Goal: Use online tool/utility: Utilize a website feature to perform a specific function

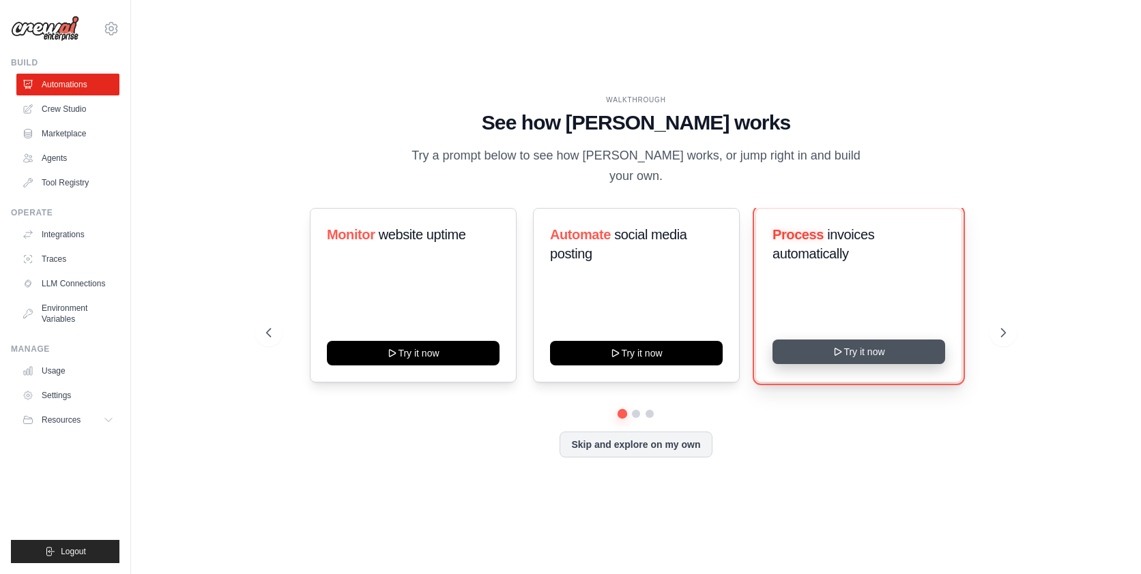
click at [834, 353] on icon at bounding box center [838, 352] width 11 height 11
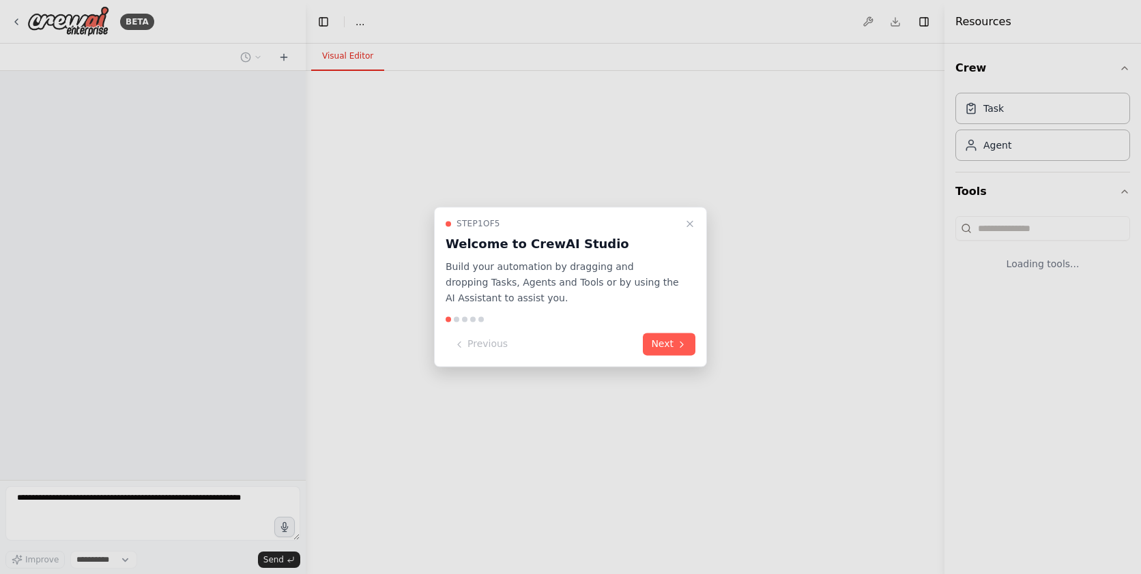
select select "****"
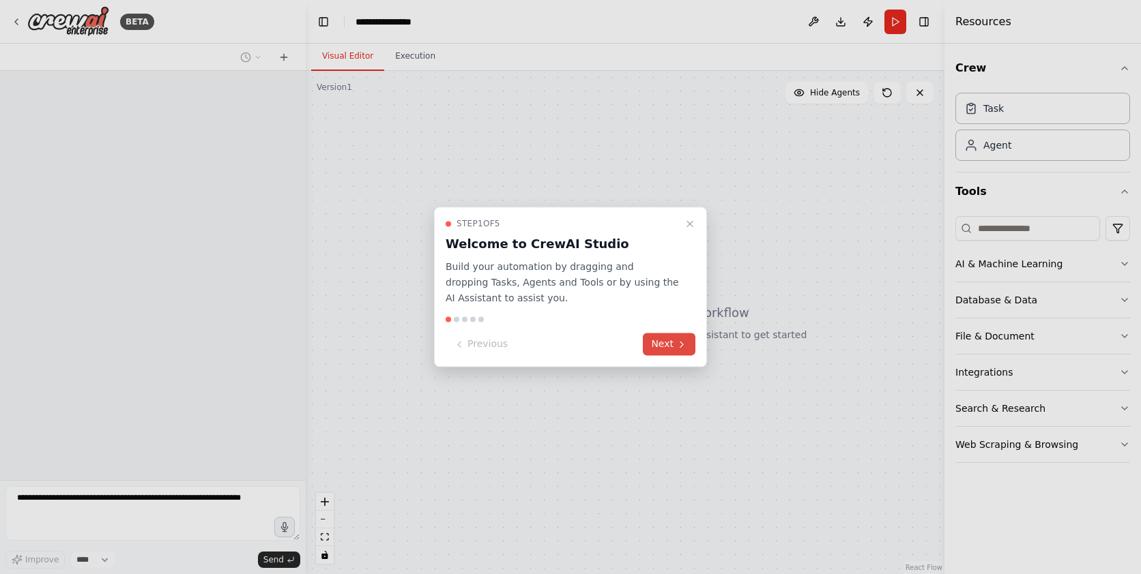
click at [667, 344] on button "Next" at bounding box center [669, 345] width 53 height 23
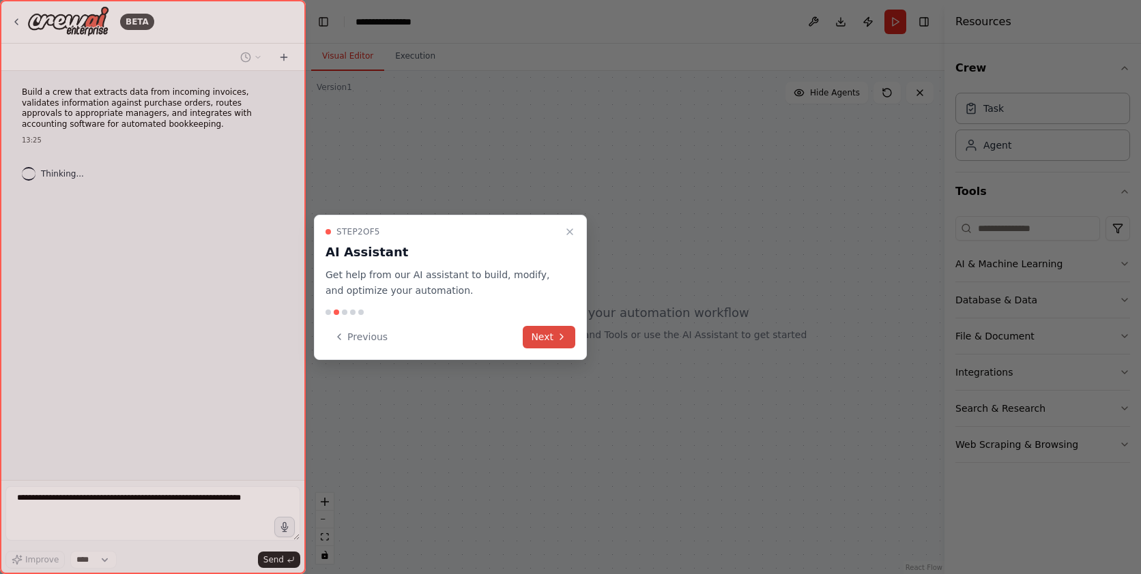
click at [553, 333] on button "Next" at bounding box center [549, 337] width 53 height 23
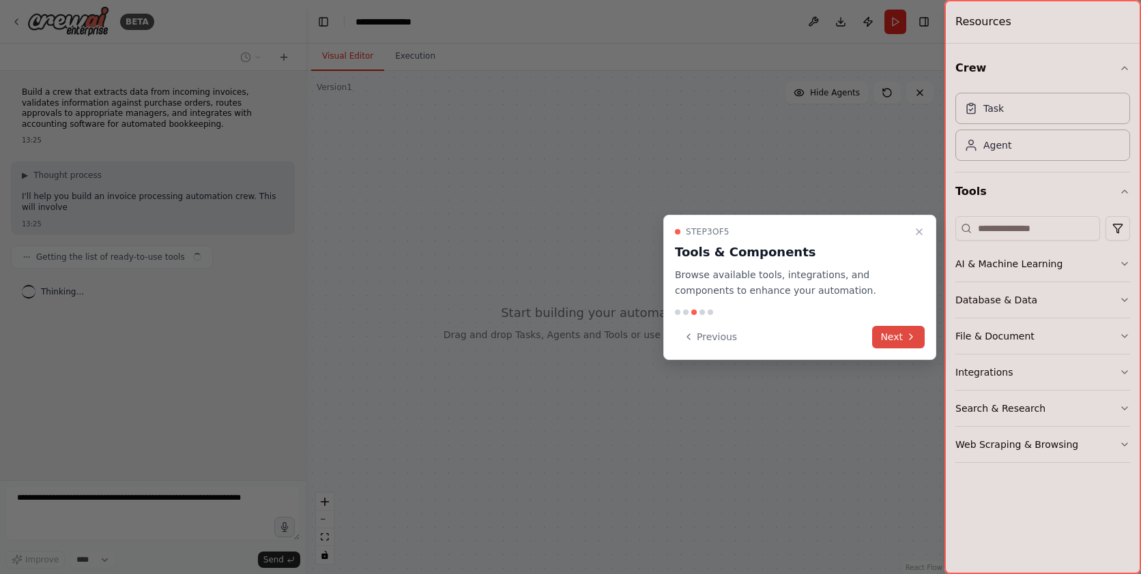
click at [898, 341] on button "Next" at bounding box center [898, 337] width 53 height 23
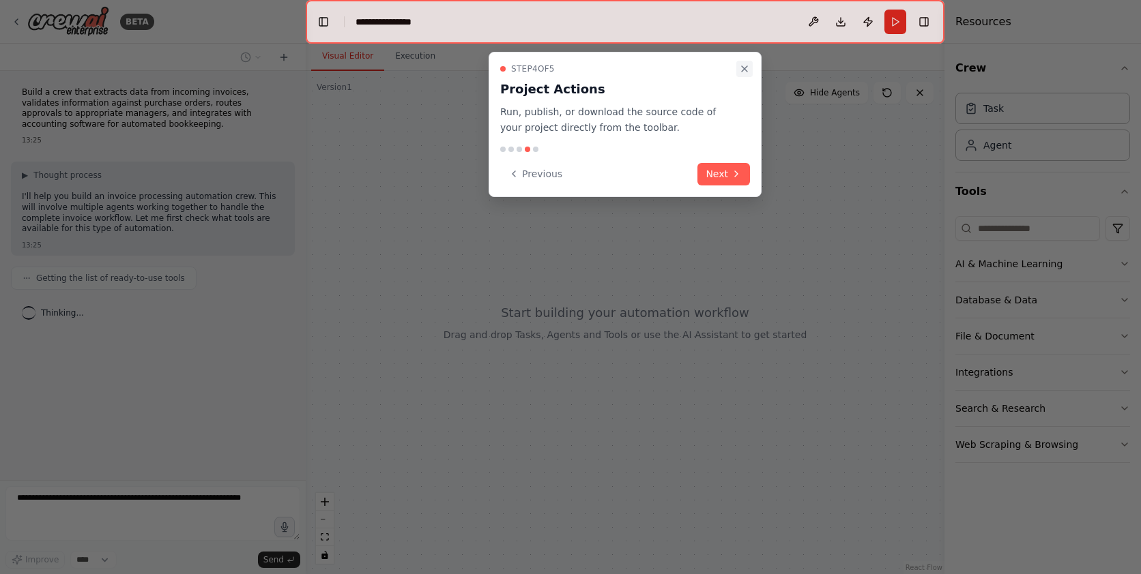
click at [746, 71] on icon "Close walkthrough" at bounding box center [744, 68] width 5 height 5
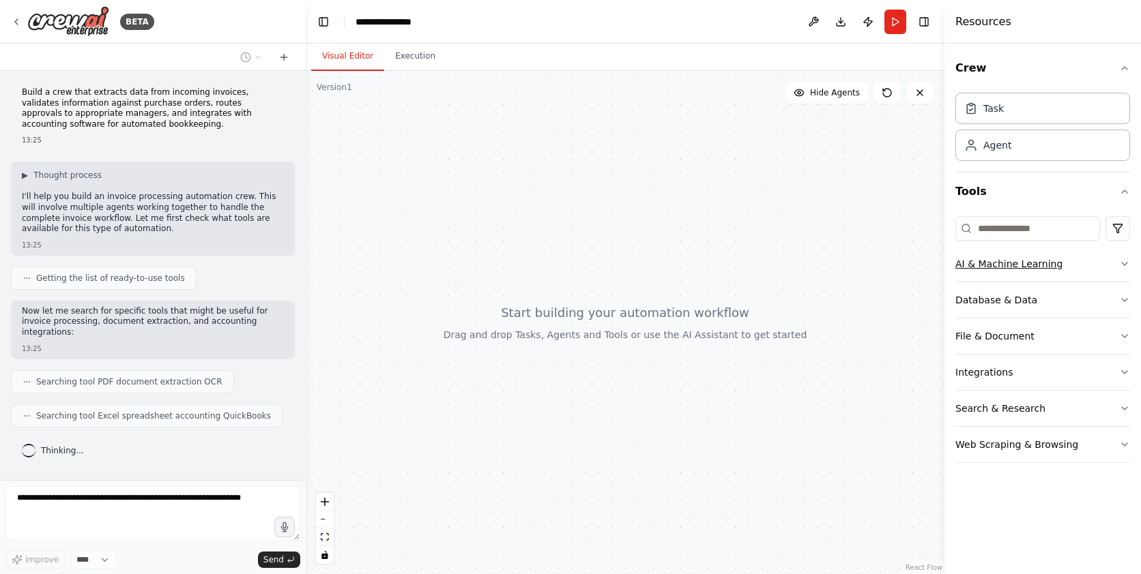
click at [1115, 264] on button "AI & Machine Learning" at bounding box center [1042, 263] width 175 height 35
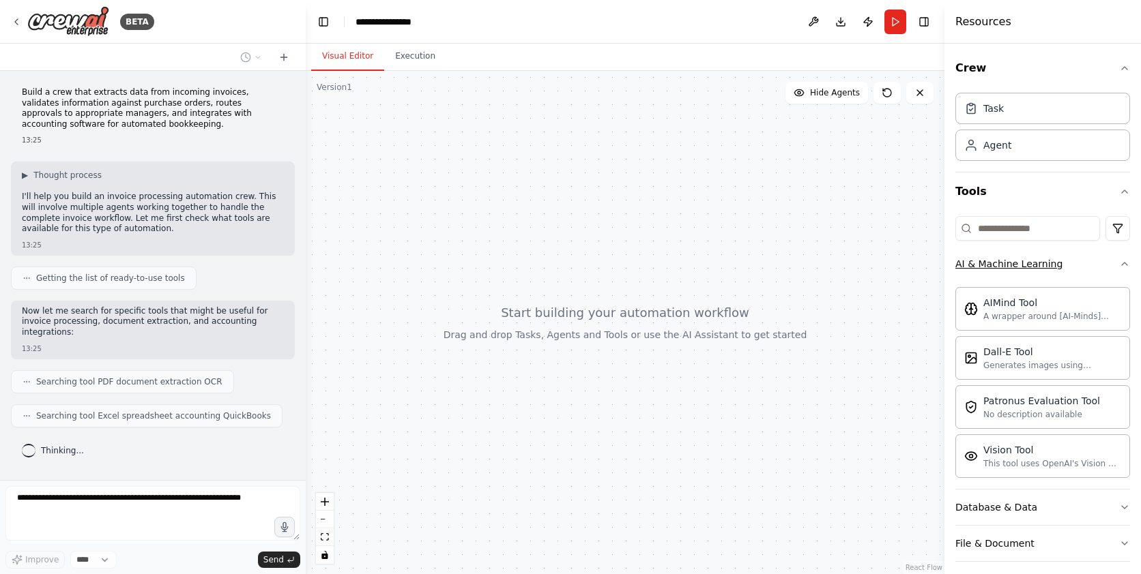
click at [1114, 259] on button "AI & Machine Learning" at bounding box center [1042, 263] width 175 height 35
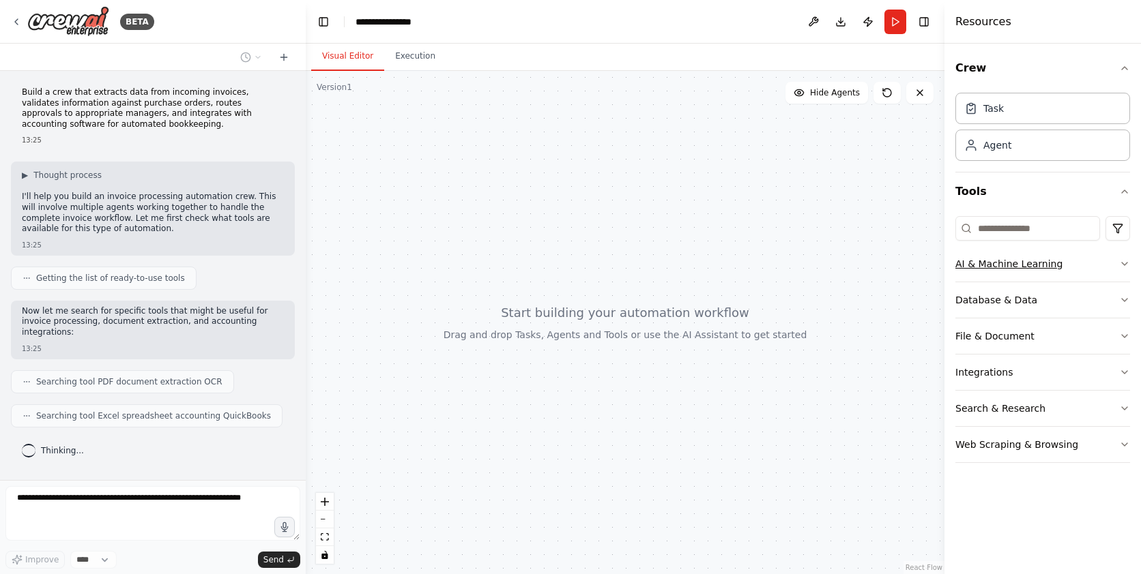
click at [1114, 259] on button "AI & Machine Learning" at bounding box center [1042, 263] width 175 height 35
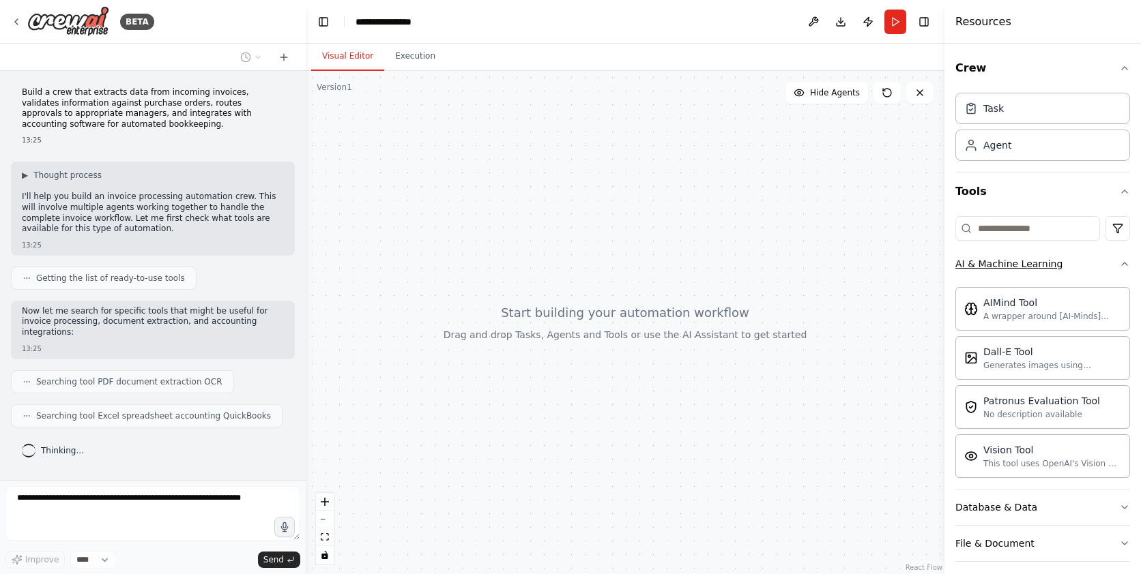
click at [1114, 261] on button "AI & Machine Learning" at bounding box center [1042, 263] width 175 height 35
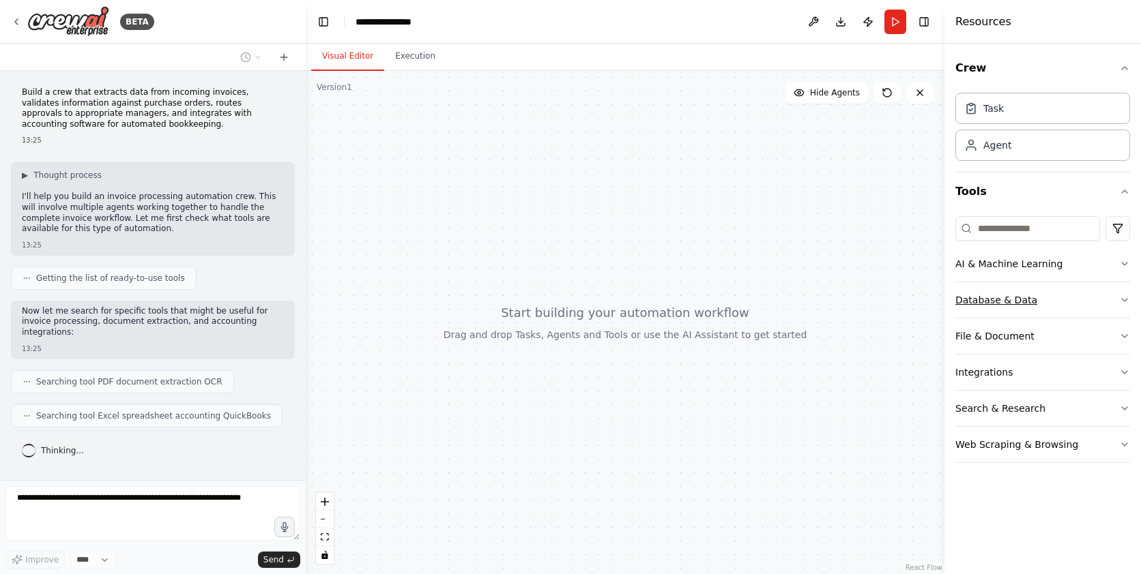
click at [1096, 298] on button "Database & Data" at bounding box center [1042, 299] width 175 height 35
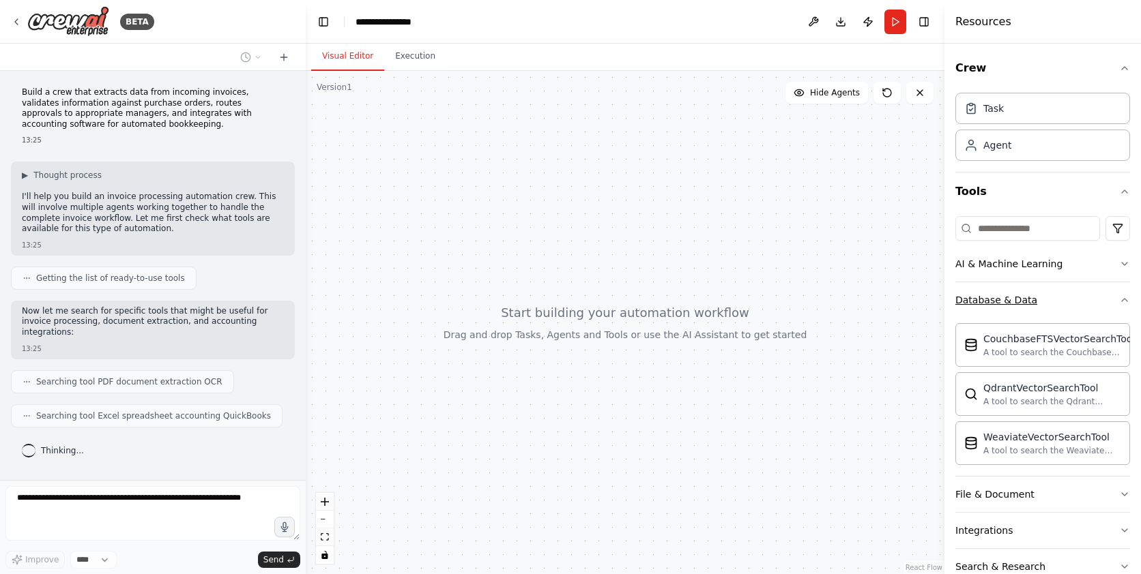
click at [1099, 297] on button "Database & Data" at bounding box center [1042, 299] width 175 height 35
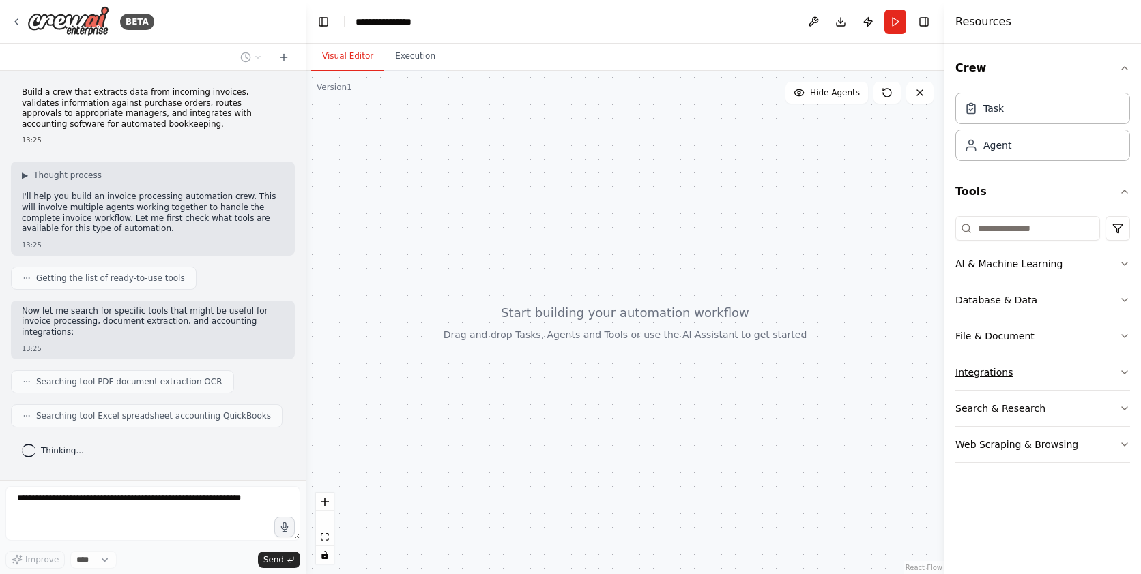
click at [1019, 375] on button "Integrations" at bounding box center [1042, 372] width 175 height 35
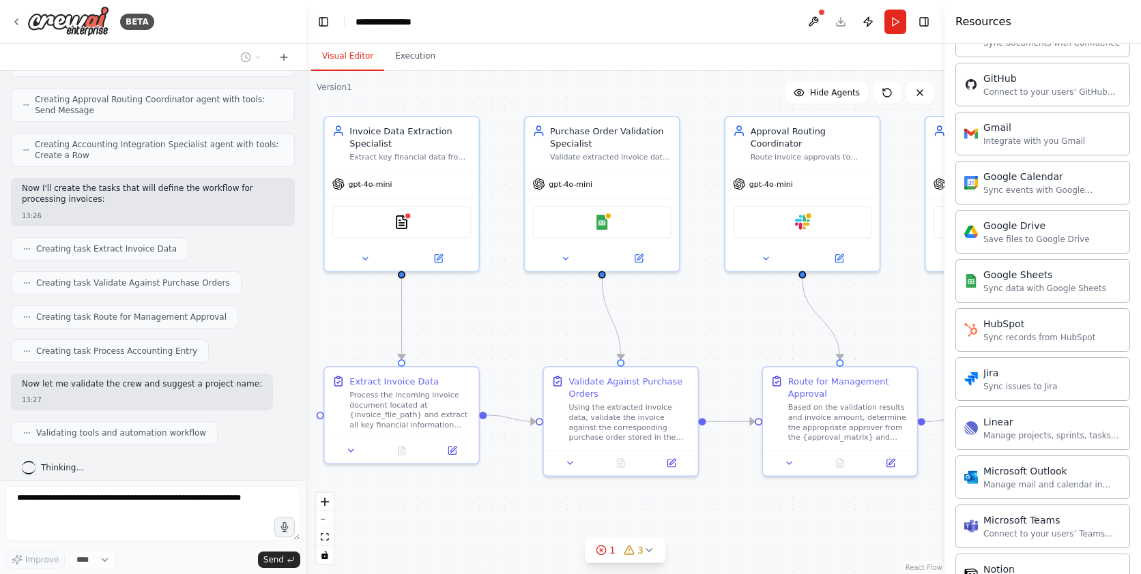
scroll to position [578, 0]
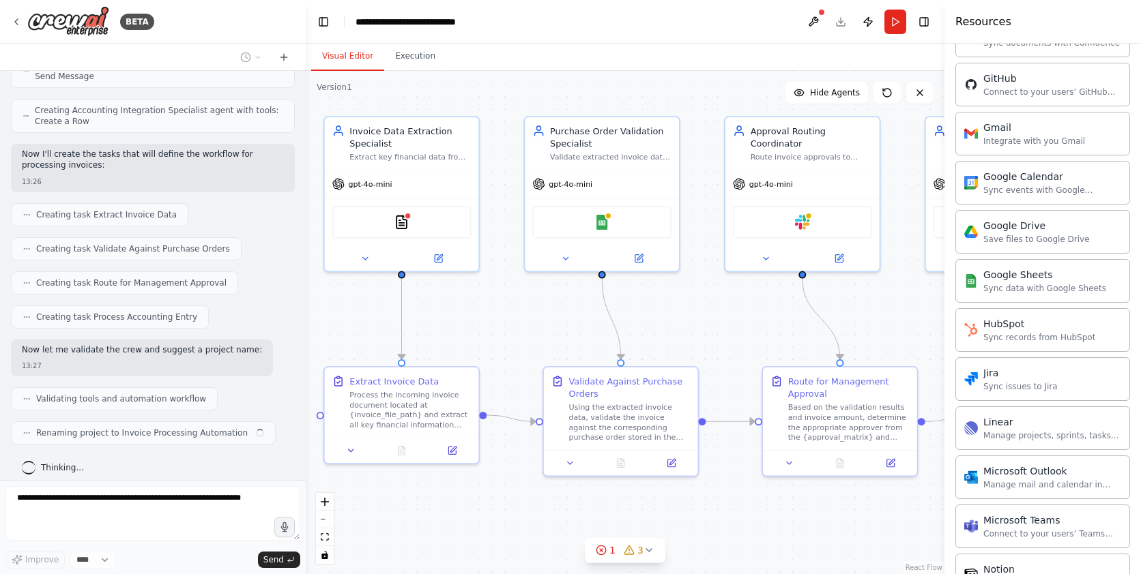
drag, startPoint x: 585, startPoint y: 123, endPoint x: 525, endPoint y: 102, distance: 63.4
click at [525, 102] on div ".deletable-edge-delete-btn { width: 20px; height: 20px; border: 0px solid #ffff…" at bounding box center [625, 322] width 639 height 503
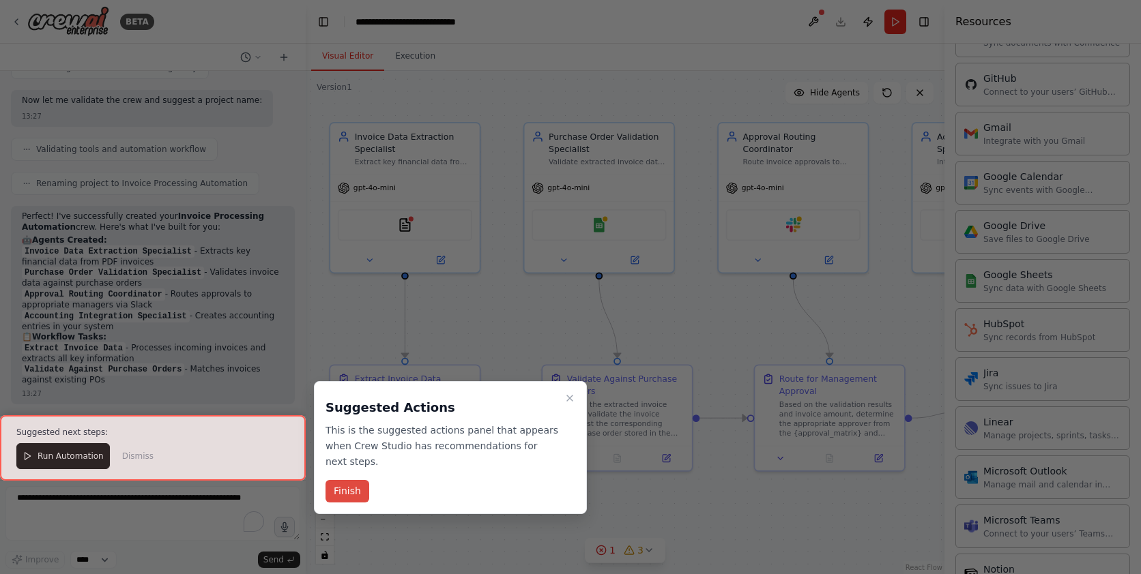
click at [356, 492] on button "Finish" at bounding box center [347, 491] width 44 height 23
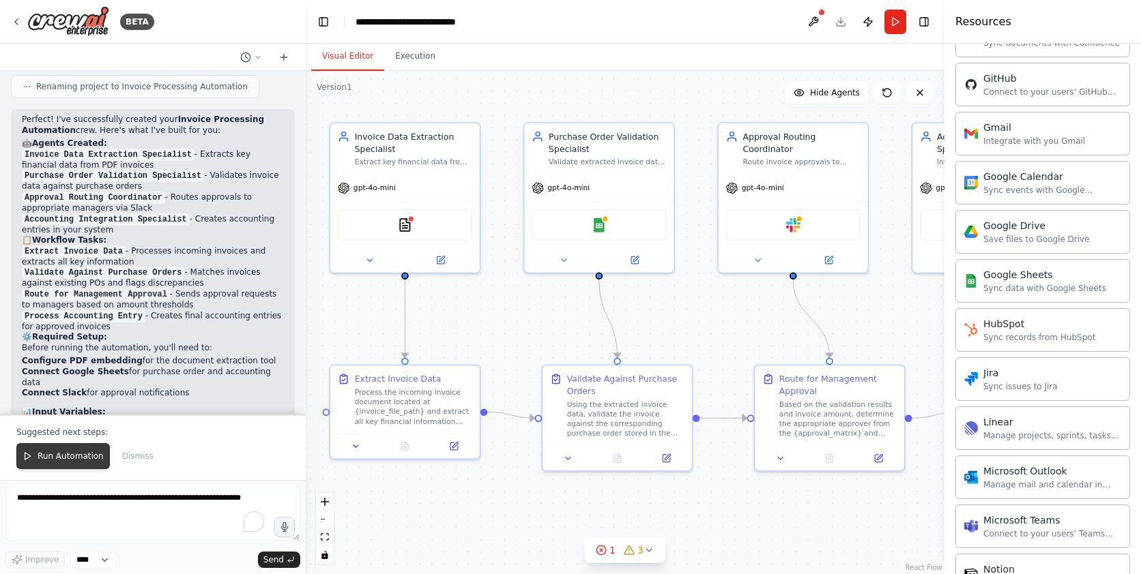
click at [65, 460] on span "Run Automation" at bounding box center [71, 456] width 66 height 11
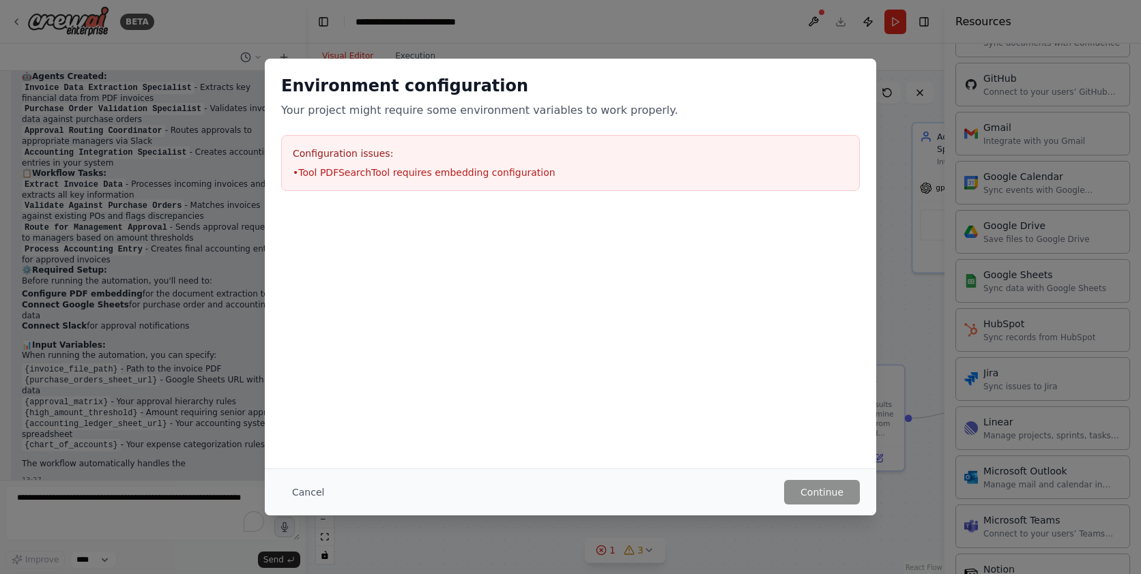
scroll to position [1002, 0]
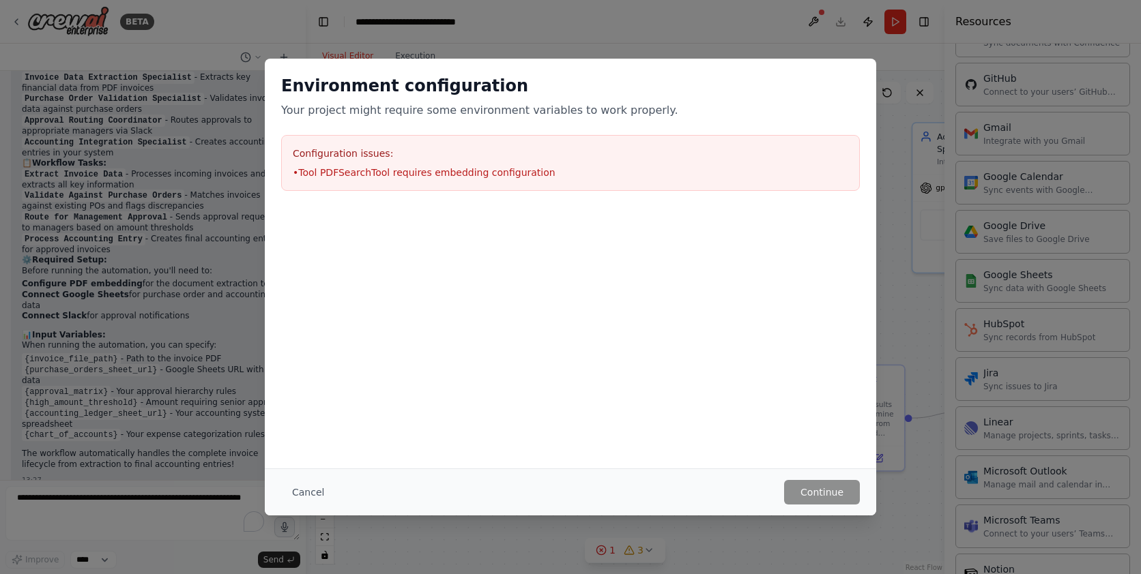
click at [501, 177] on li "• Tool PDFSearchTool requires embedding configuration" at bounding box center [570, 173] width 555 height 14
click at [308, 513] on div "Cancel Continue" at bounding box center [570, 492] width 611 height 47
click at [310, 496] on button "Cancel" at bounding box center [308, 492] width 54 height 25
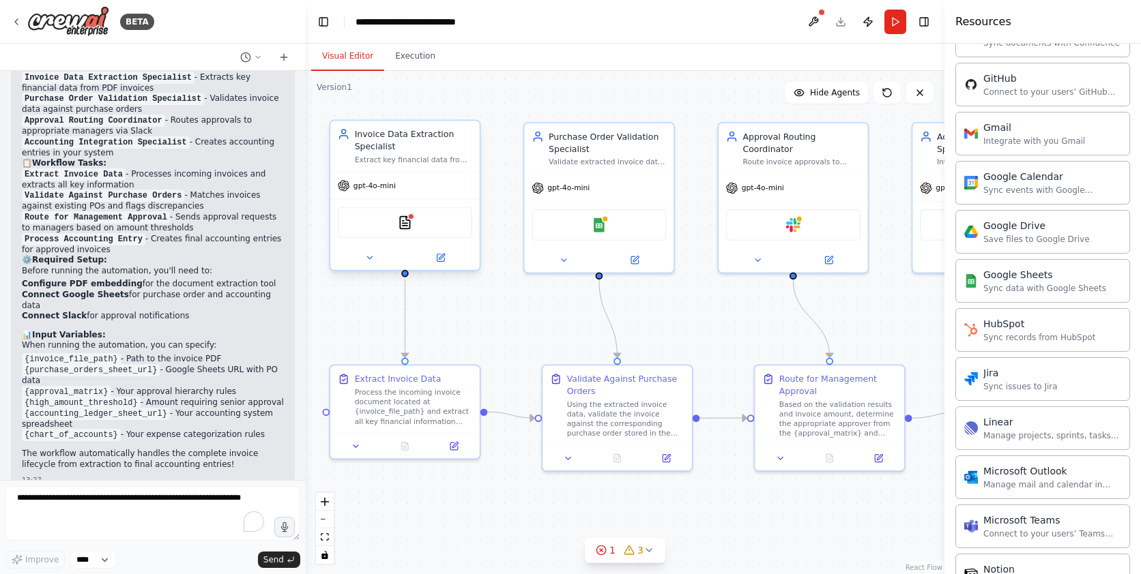
click at [408, 192] on div "gpt-4o-mini" at bounding box center [404, 186] width 149 height 27
click at [412, 229] on div "PDFSearchTool" at bounding box center [405, 222] width 134 height 31
click at [448, 261] on button at bounding box center [440, 257] width 68 height 14
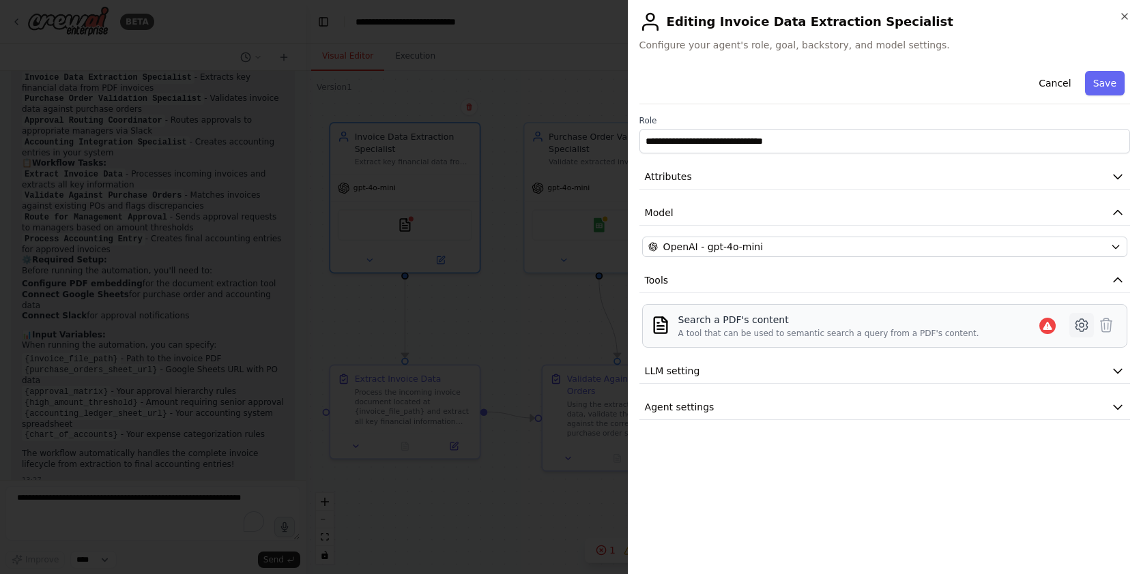
click at [1081, 330] on icon at bounding box center [1081, 325] width 16 height 16
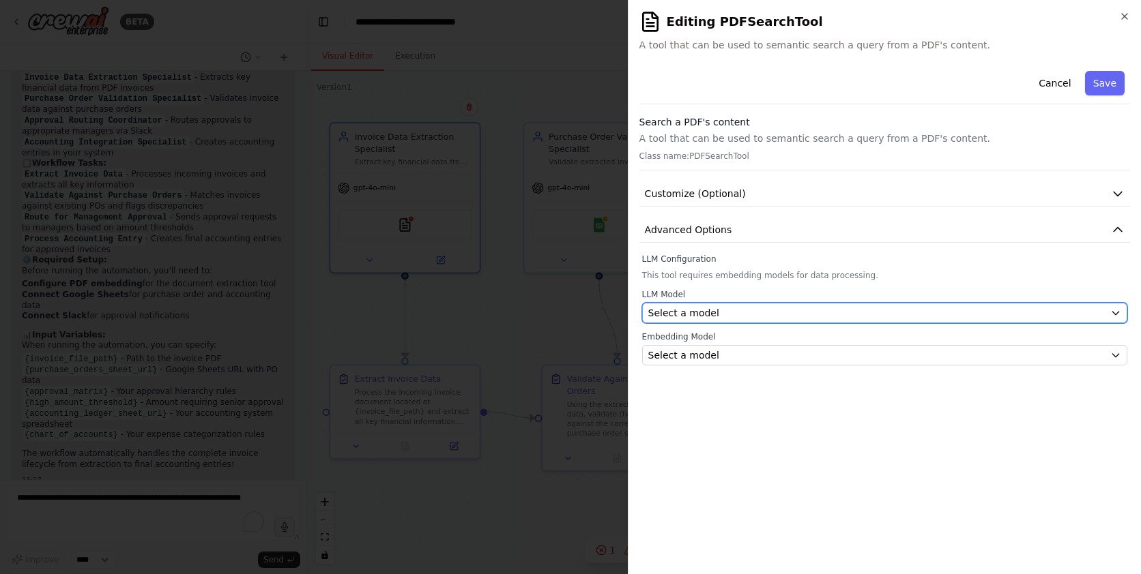
click at [782, 307] on div "Select a model" at bounding box center [876, 313] width 456 height 14
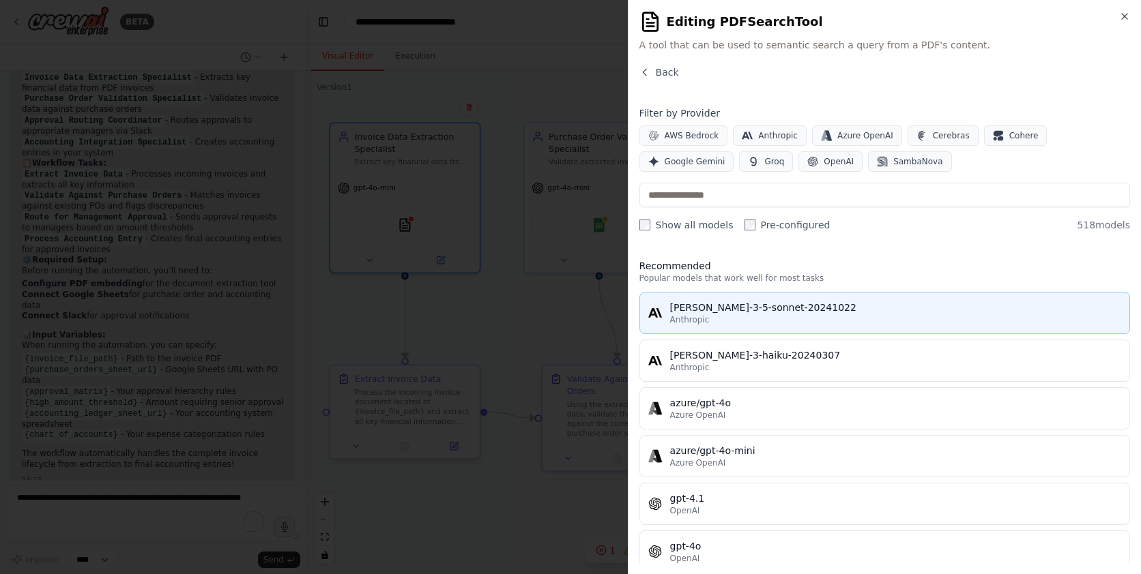
click at [787, 313] on div "[PERSON_NAME]-3-5-sonnet-20241022" at bounding box center [895, 308] width 451 height 14
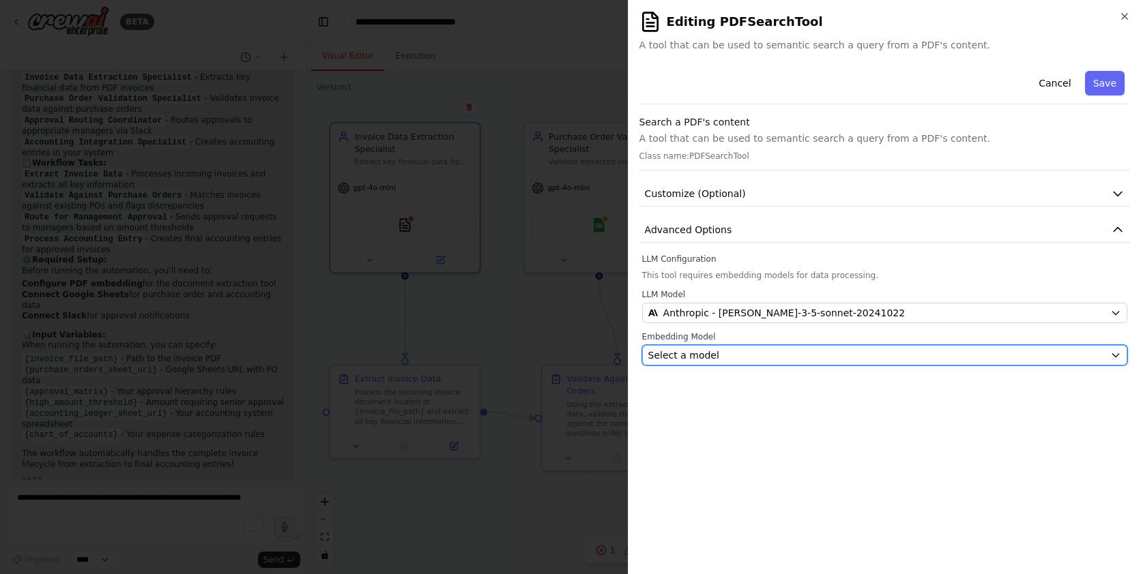
click at [756, 350] on div "Select a model" at bounding box center [876, 356] width 456 height 14
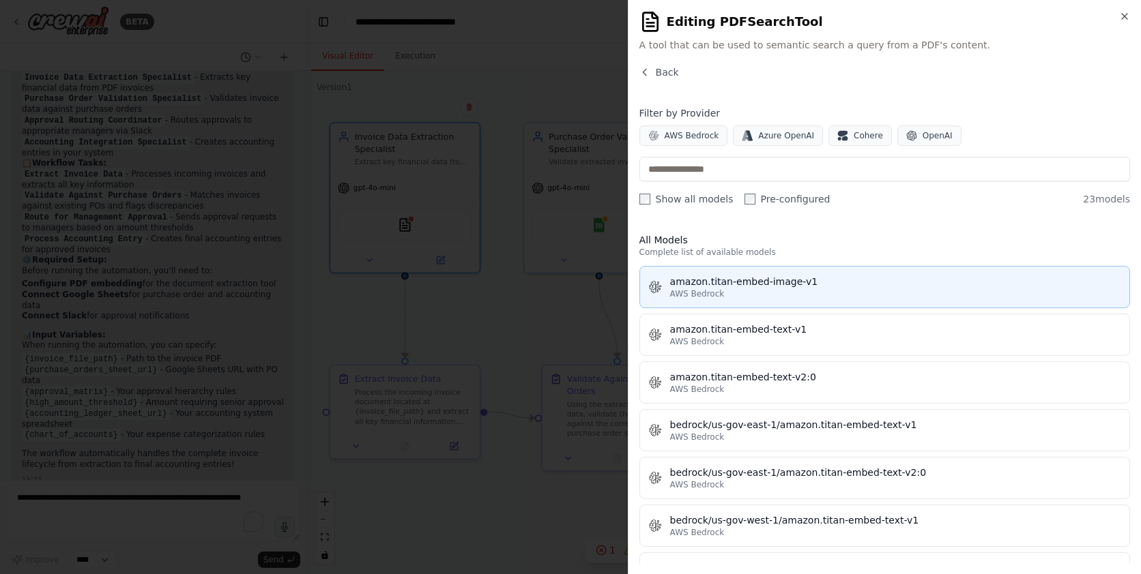
click at [756, 289] on div "AWS Bedrock" at bounding box center [895, 294] width 451 height 11
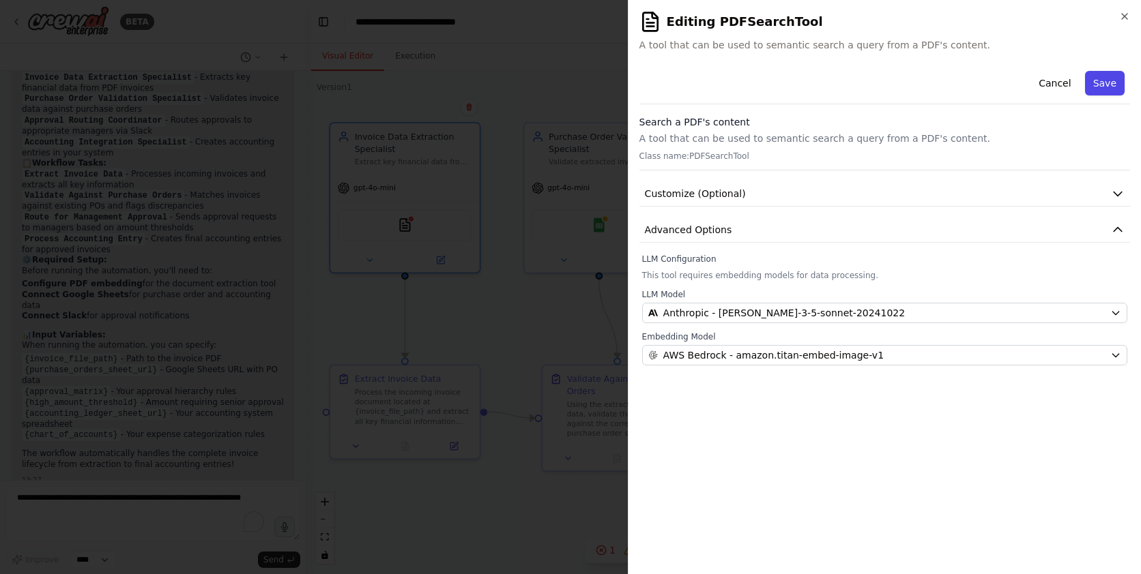
click at [1104, 88] on button "Save" at bounding box center [1105, 83] width 40 height 25
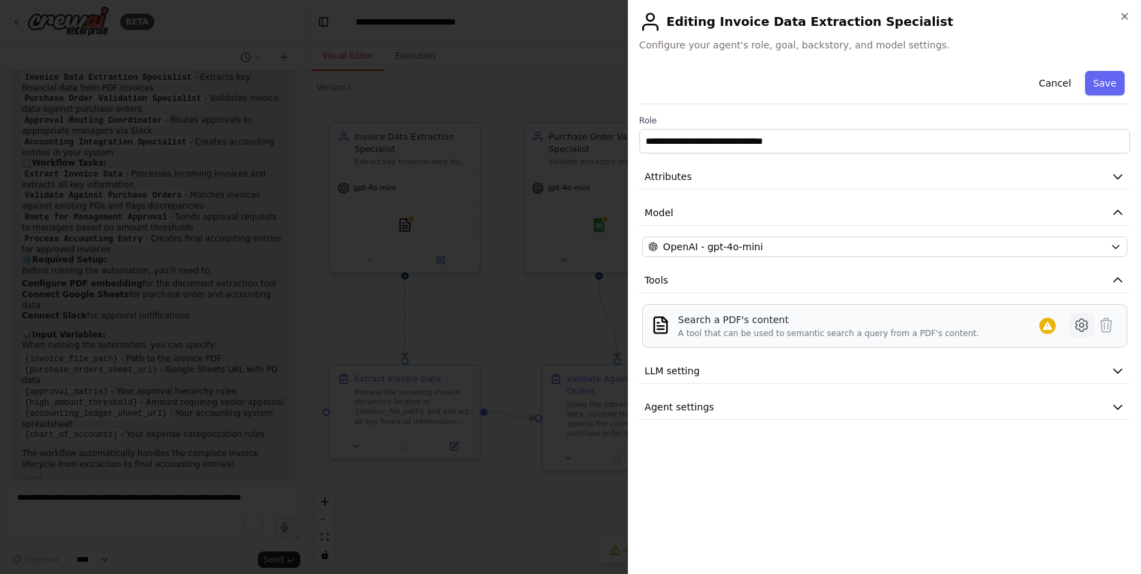
click at [1082, 328] on icon at bounding box center [1081, 325] width 16 height 16
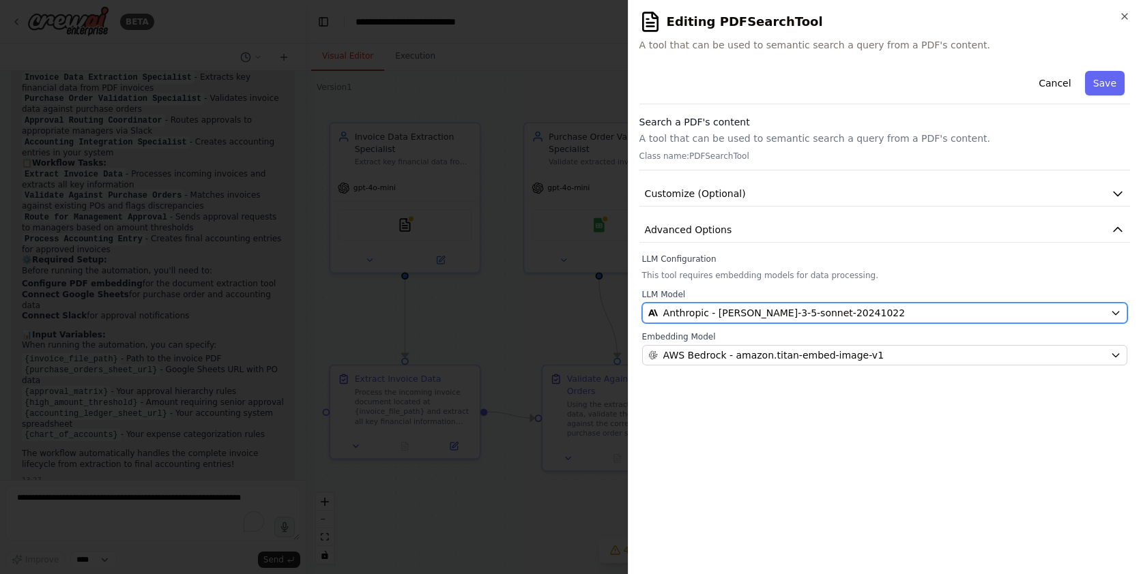
click at [977, 310] on div "Anthropic - [PERSON_NAME]-3-5-sonnet-20241022" at bounding box center [876, 313] width 456 height 14
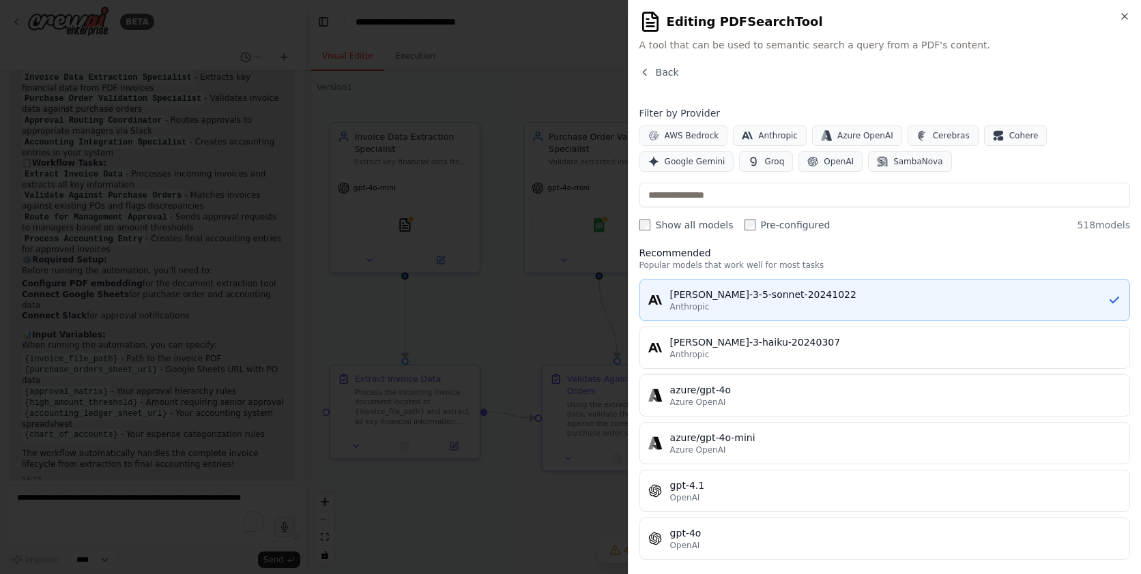
scroll to position [0, 0]
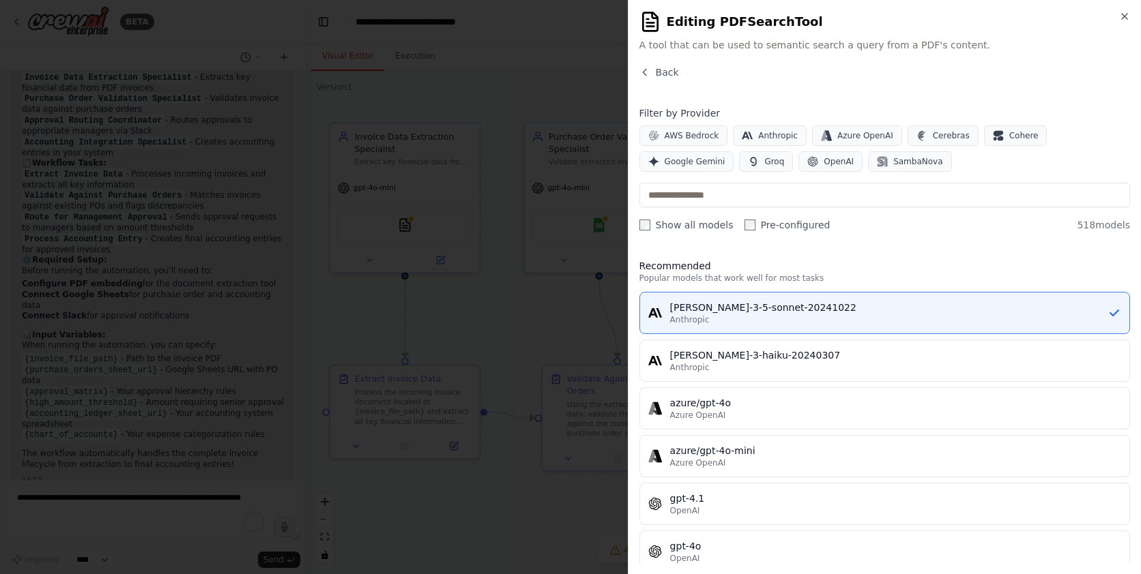
click at [736, 270] on h3 "Recommended" at bounding box center [884, 266] width 491 height 14
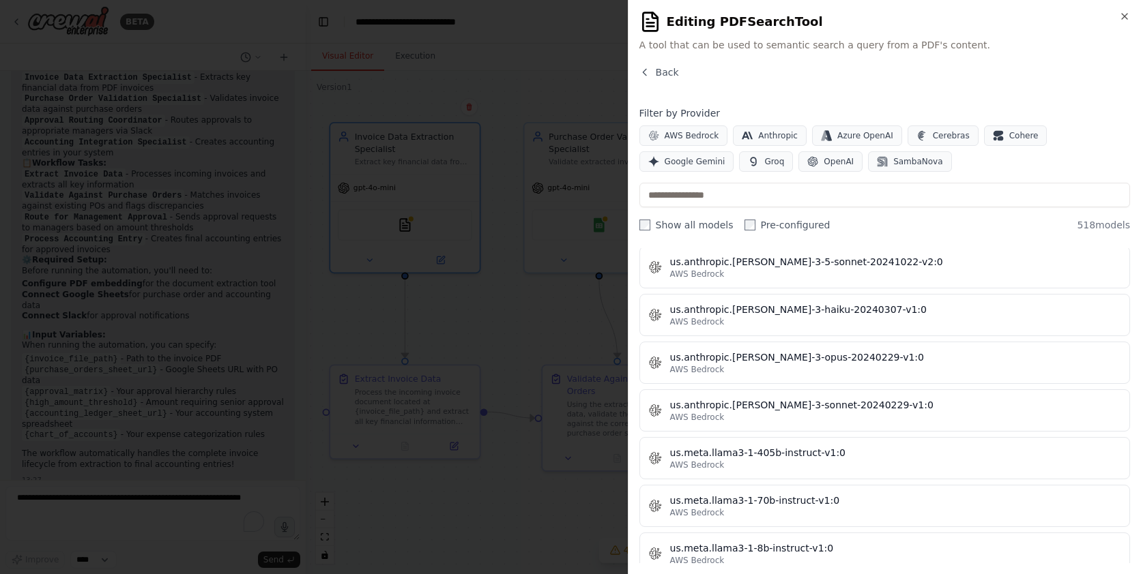
scroll to position [7457, 0]
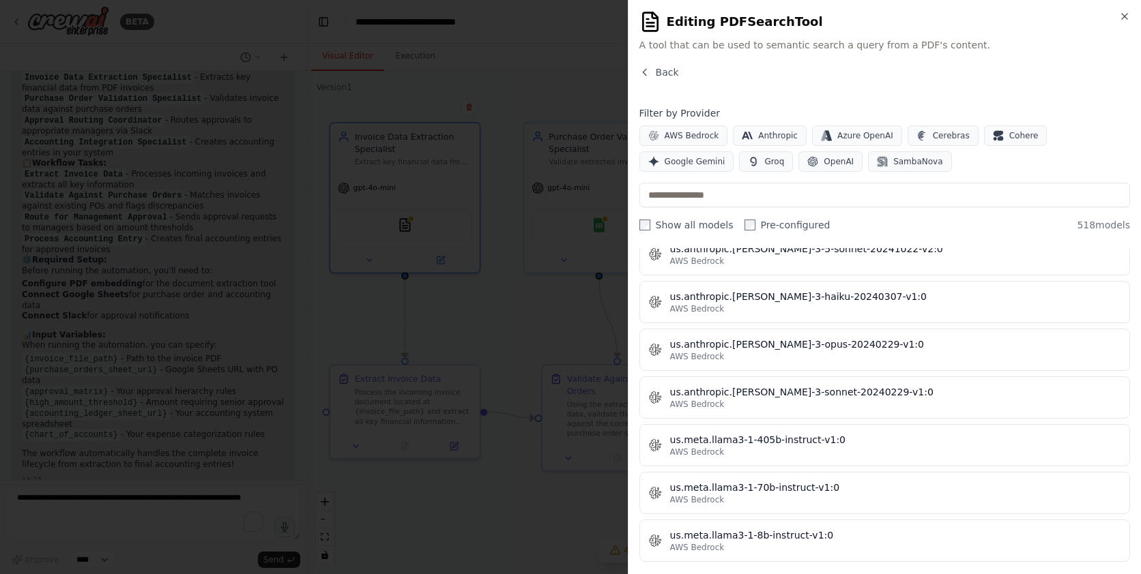
click at [705, 86] on div "Back" at bounding box center [884, 77] width 491 height 25
click at [653, 72] on button "Back" at bounding box center [659, 72] width 40 height 14
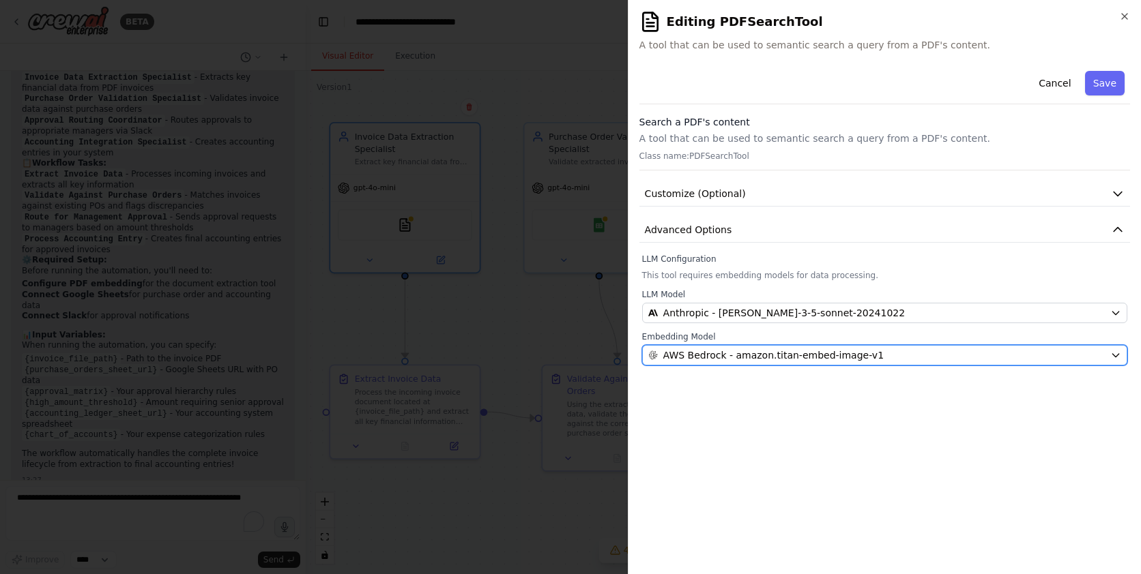
click at [794, 356] on span "AWS Bedrock - amazon.titan-embed-image-v1" at bounding box center [773, 356] width 220 height 14
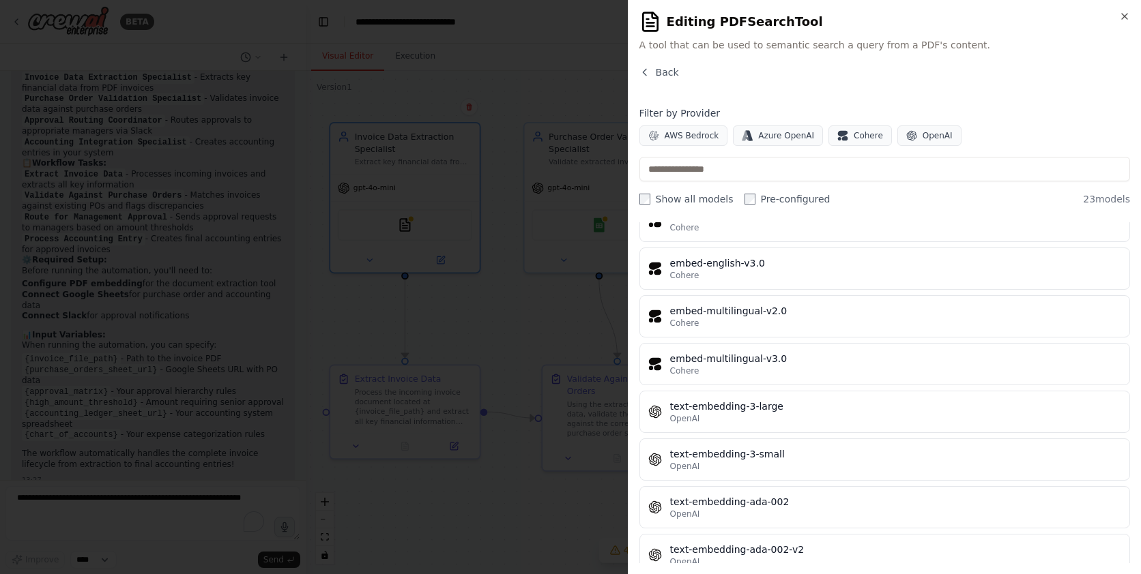
scroll to position [787, 0]
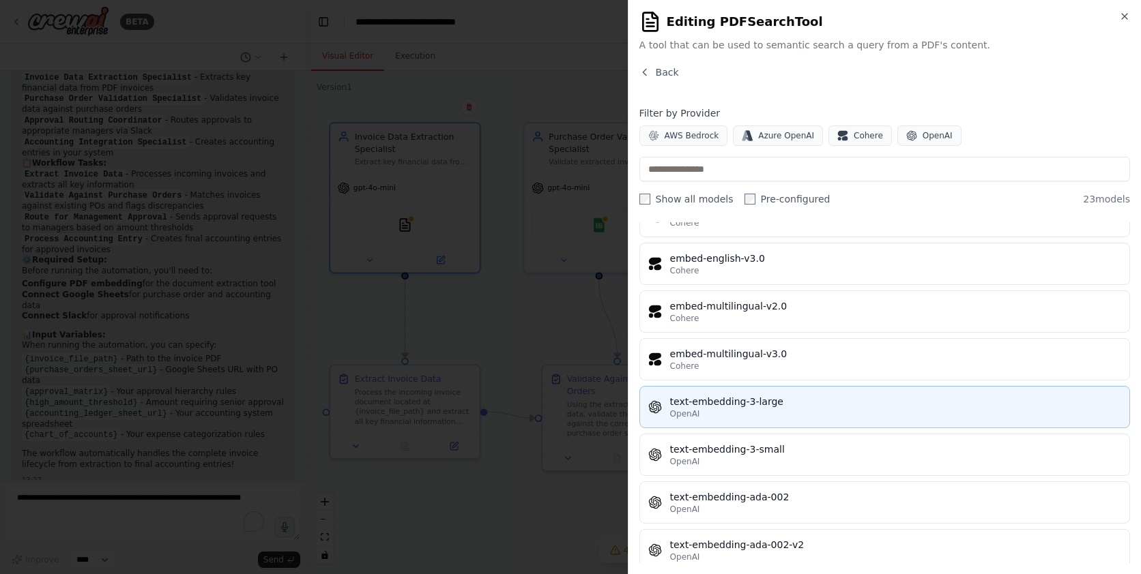
click at [742, 410] on div "OpenAI" at bounding box center [895, 414] width 451 height 11
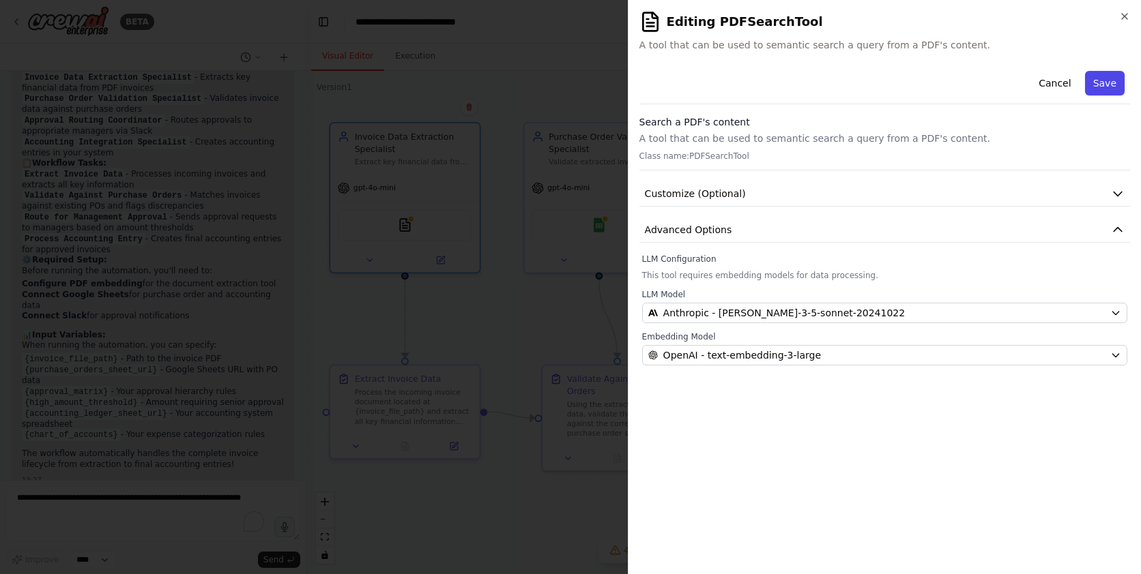
click at [1098, 84] on button "Save" at bounding box center [1105, 83] width 40 height 25
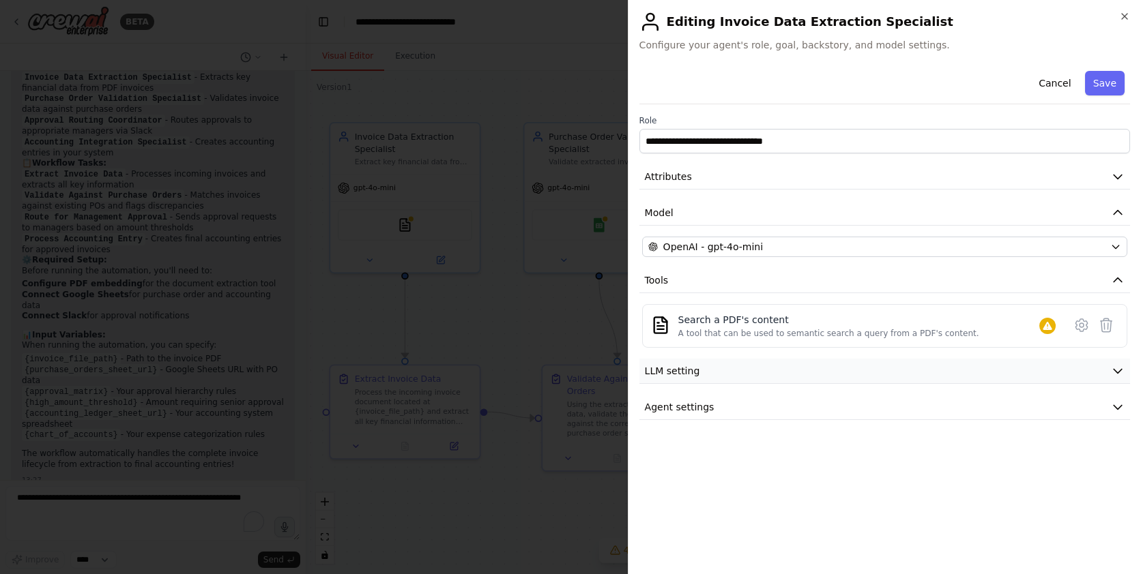
click at [802, 376] on button "LLM setting" at bounding box center [884, 371] width 491 height 25
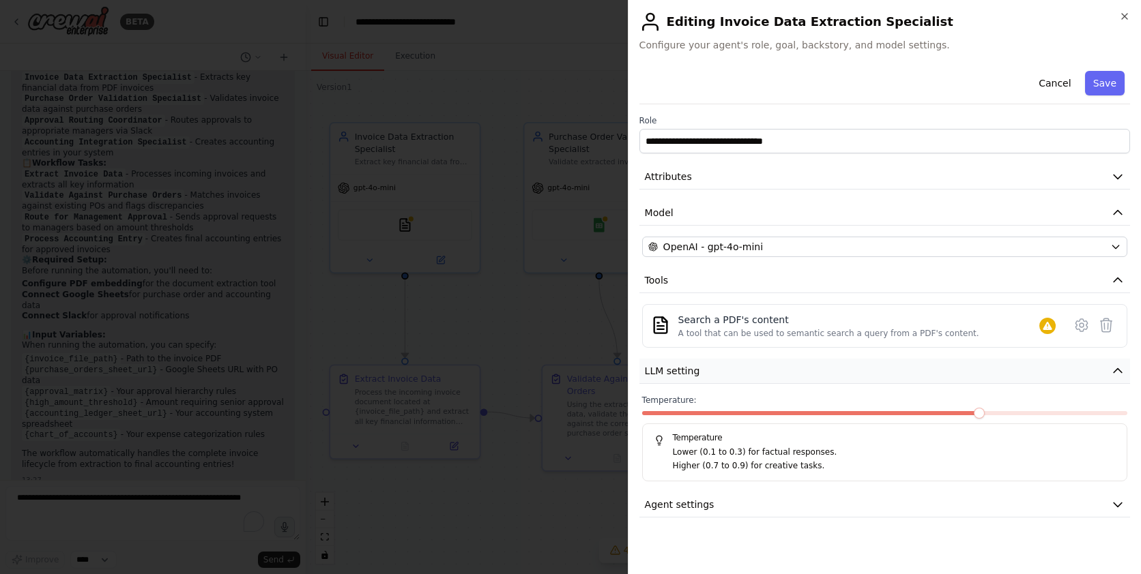
click at [802, 376] on button "LLM setting" at bounding box center [884, 371] width 491 height 25
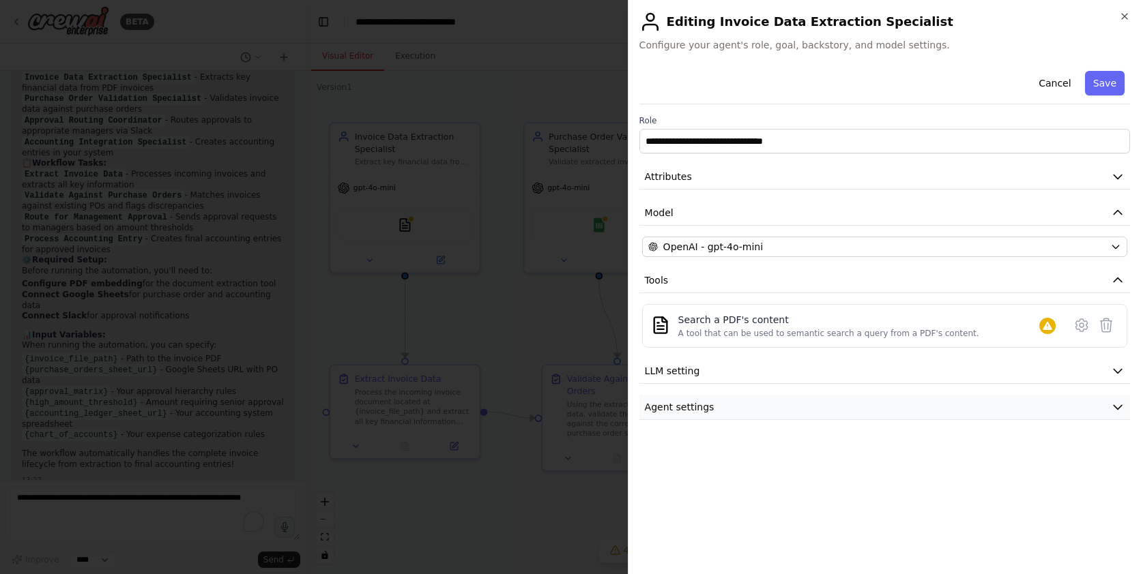
click at [770, 409] on button "Agent settings" at bounding box center [884, 407] width 491 height 25
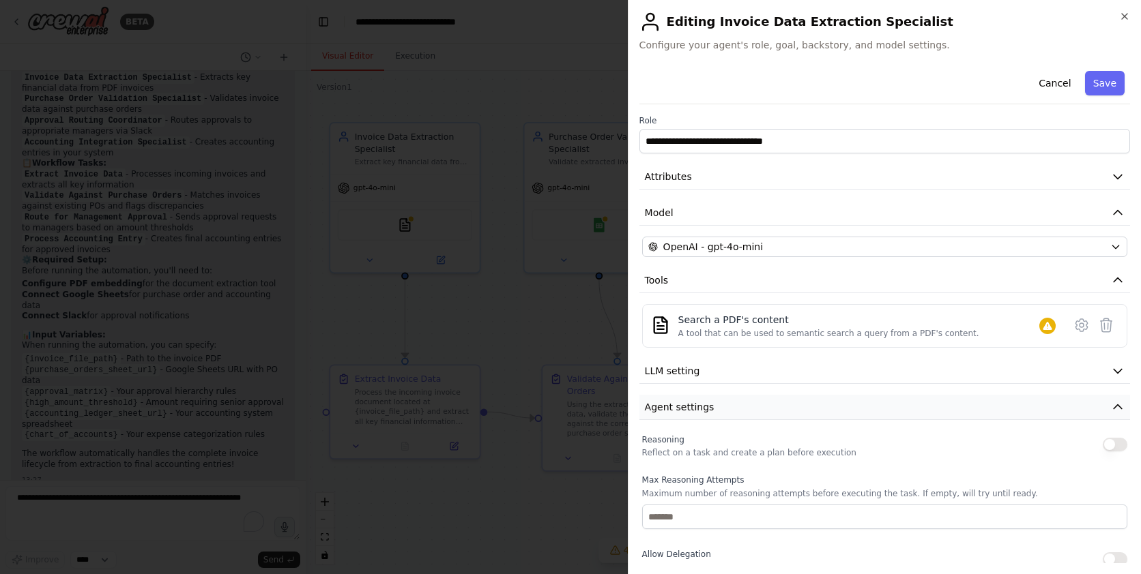
click at [770, 409] on button "Agent settings" at bounding box center [884, 407] width 491 height 25
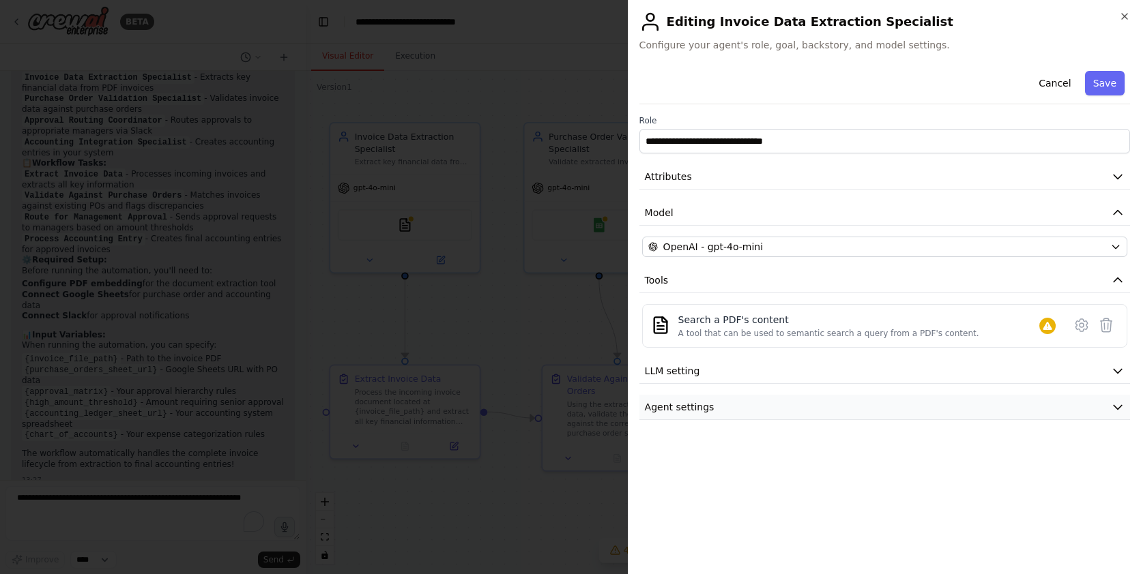
click at [770, 409] on button "Agent settings" at bounding box center [884, 407] width 491 height 25
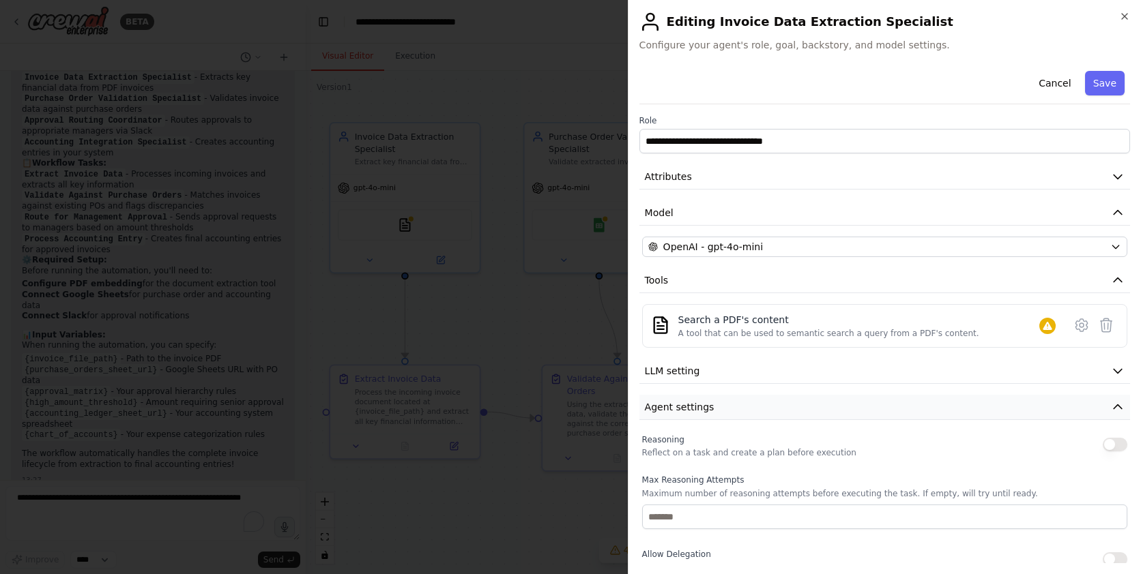
click at [770, 409] on button "Agent settings" at bounding box center [884, 407] width 491 height 25
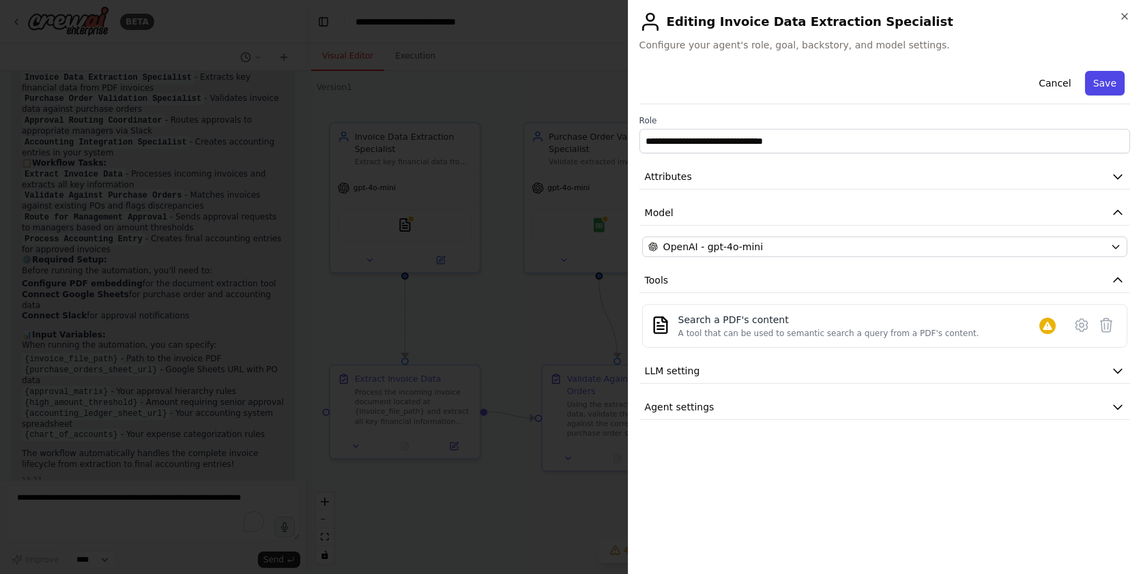
click at [1100, 89] on button "Save" at bounding box center [1105, 83] width 40 height 25
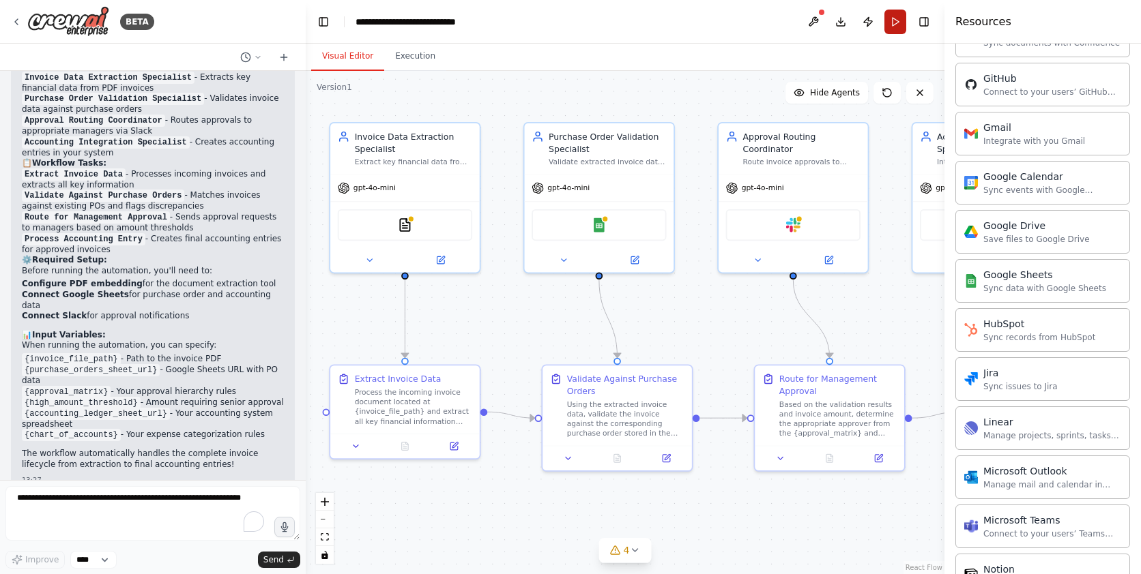
click at [892, 22] on button "Run" at bounding box center [895, 22] width 22 height 25
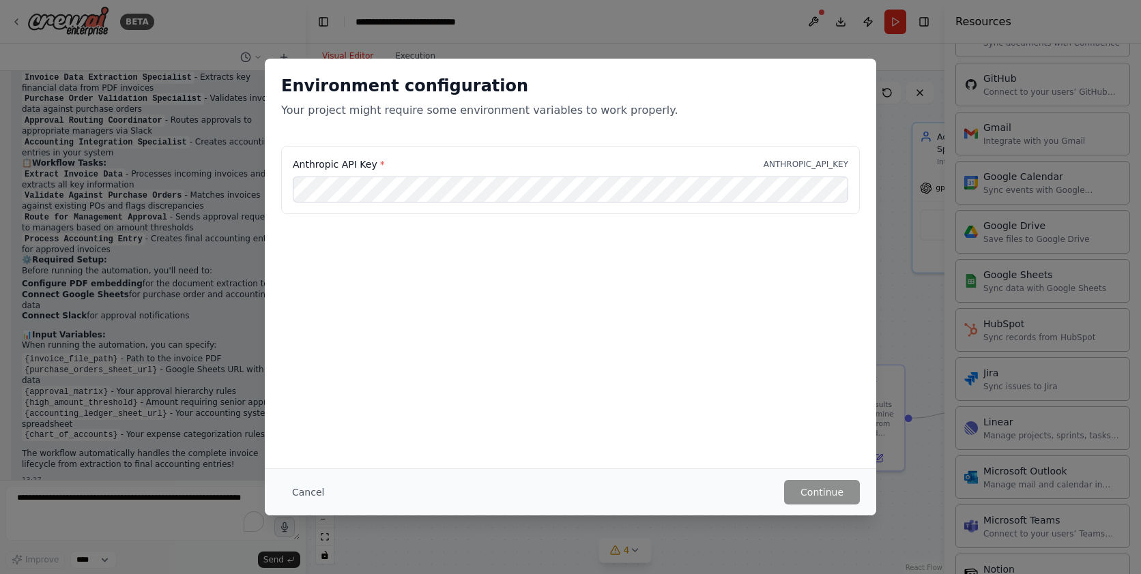
click at [433, 23] on div "Environment configuration Your project might require some environment variables…" at bounding box center [570, 287] width 1141 height 574
